Goal: Information Seeking & Learning: Learn about a topic

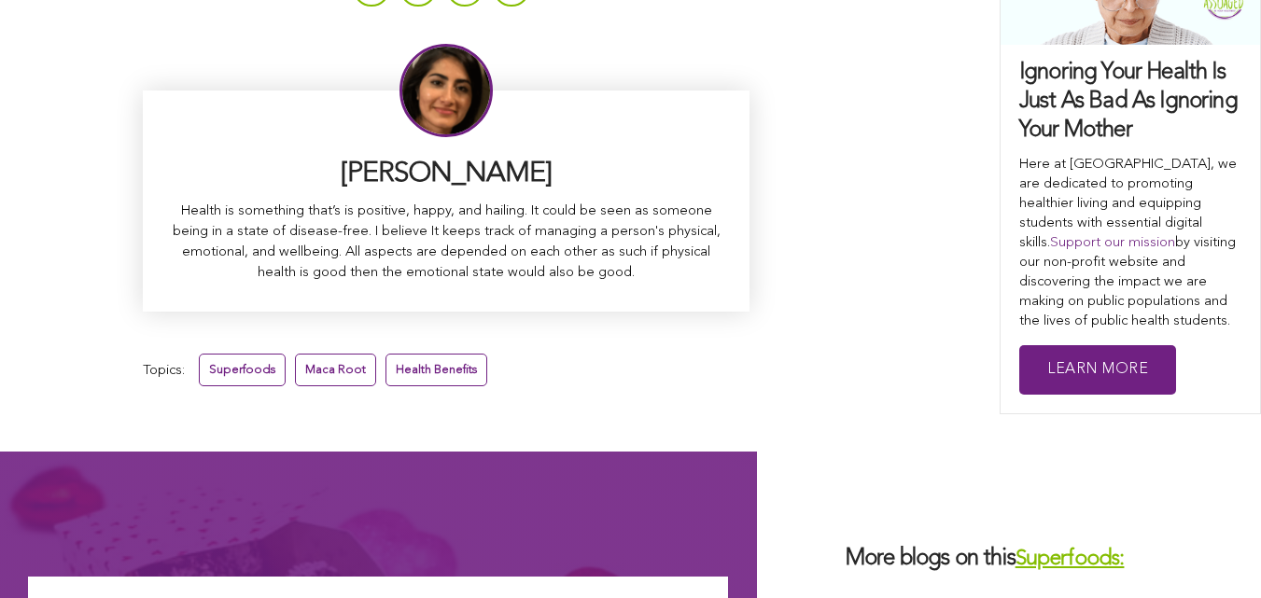
scroll to position [12230, 0]
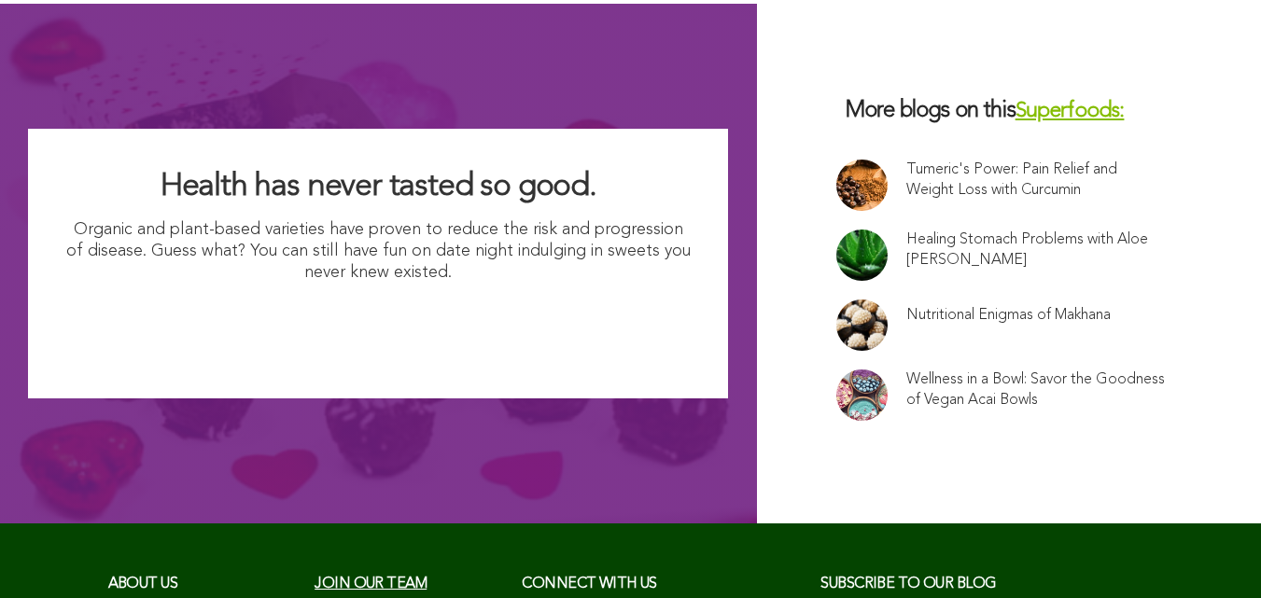
click at [906, 305] on link "Nutritional Enigmas of Makhana" at bounding box center [1008, 315] width 204 height 21
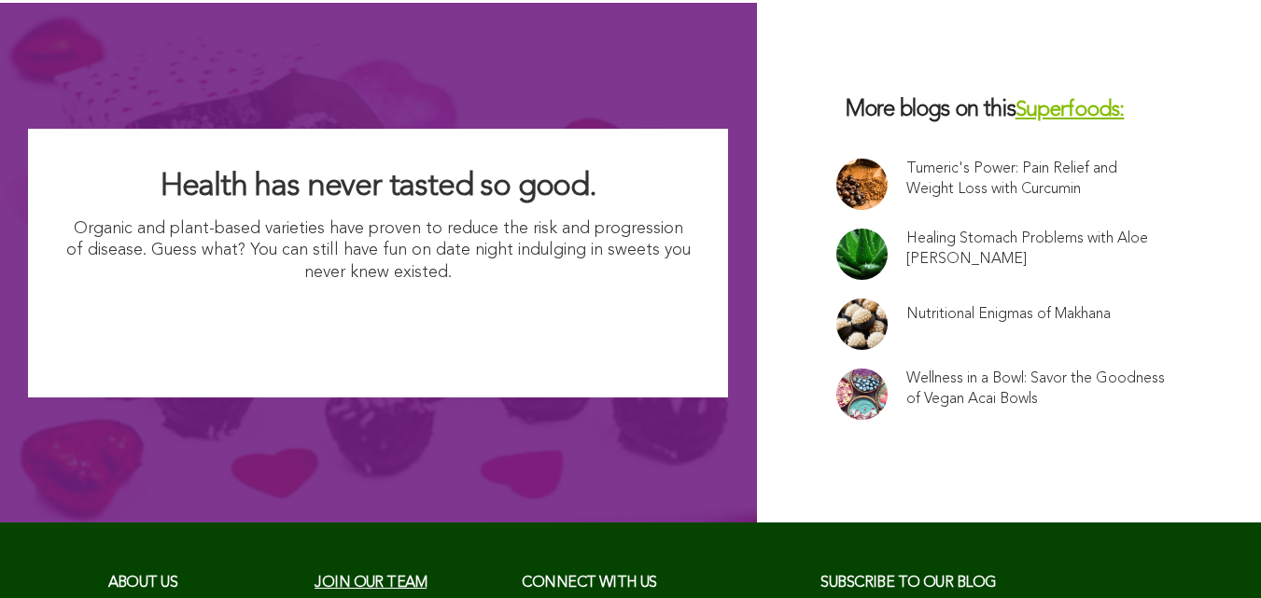
scroll to position [7193, 0]
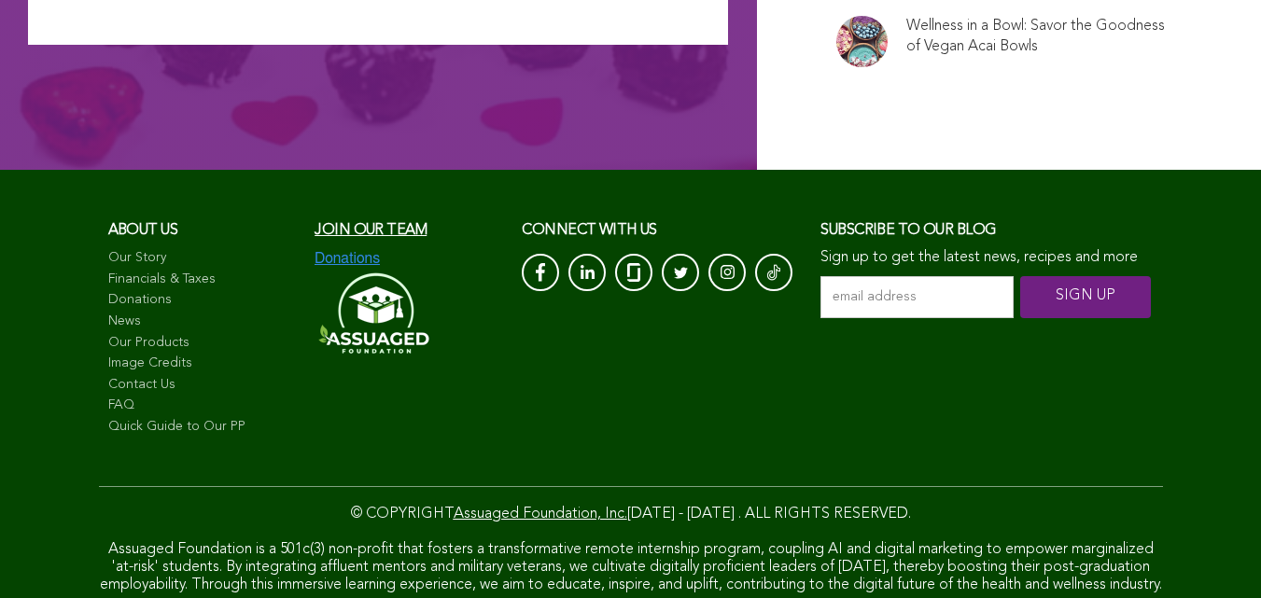
click at [108, 418] on link "Quick Guide to Our PP" at bounding box center [202, 427] width 189 height 19
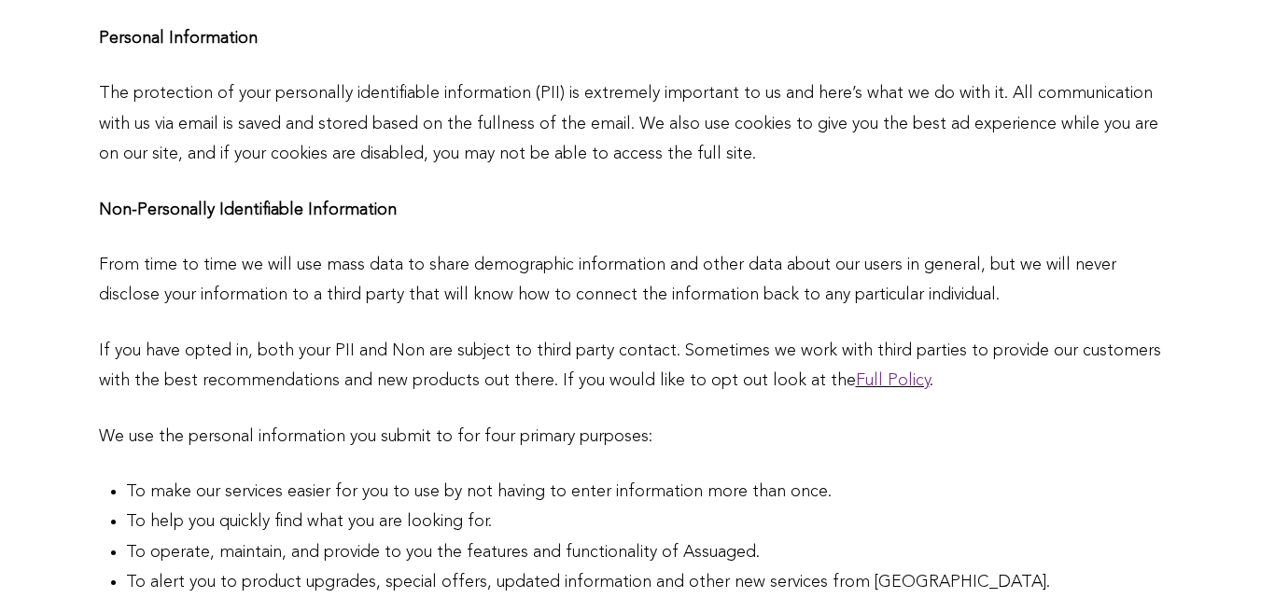
scroll to position [1430, 0]
